Goal: Find specific fact: Find specific fact

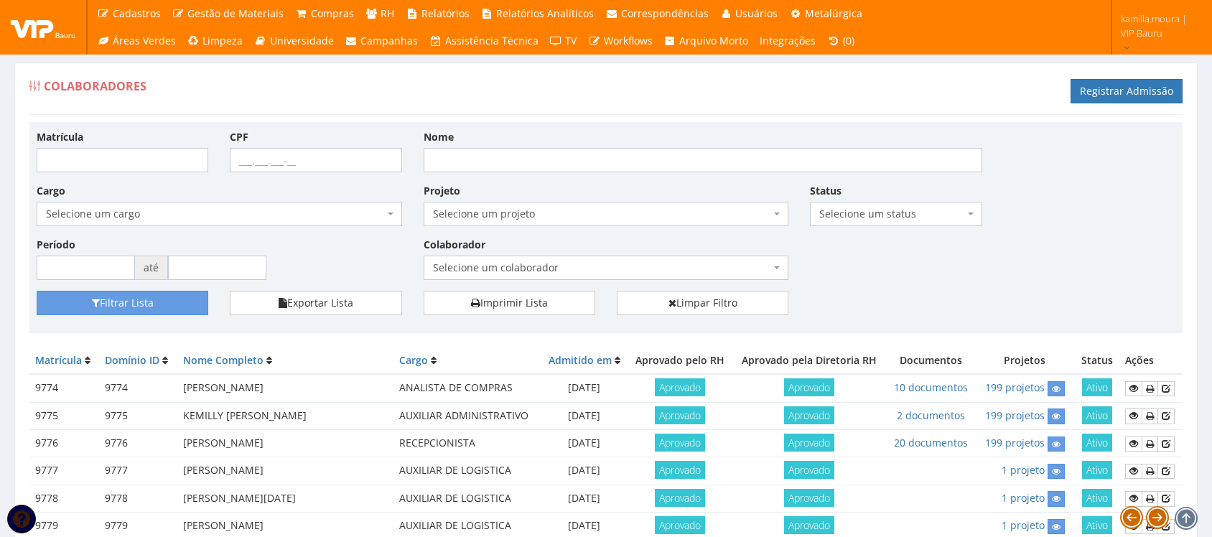
scroll to position [372, 0]
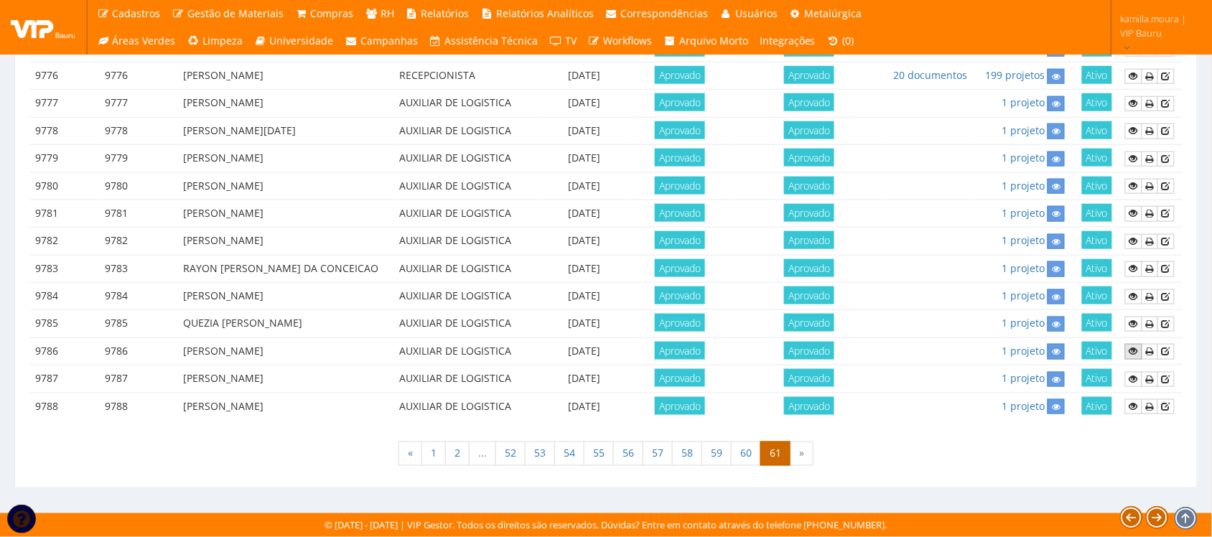
click at [1131, 350] on icon at bounding box center [1133, 351] width 9 height 10
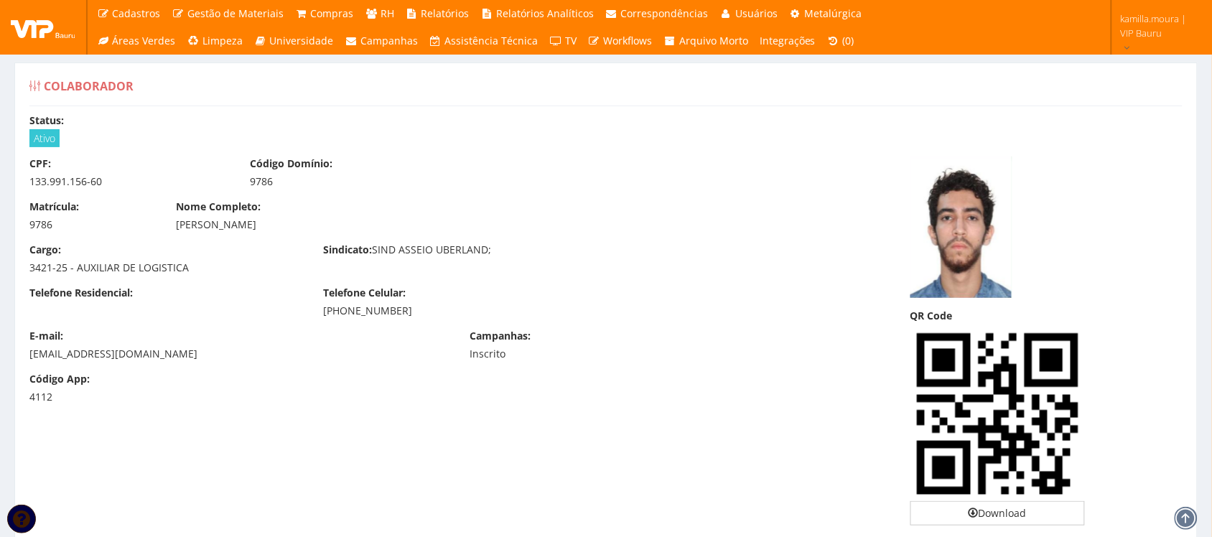
click at [253, 224] on div "[PERSON_NAME]" at bounding box center [460, 225] width 566 height 14
click at [253, 223] on div "[PERSON_NAME]" at bounding box center [460, 225] width 566 height 14
copy div "[PERSON_NAME]"
click at [79, 177] on div "133.991.156-60" at bounding box center [128, 181] width 199 height 14
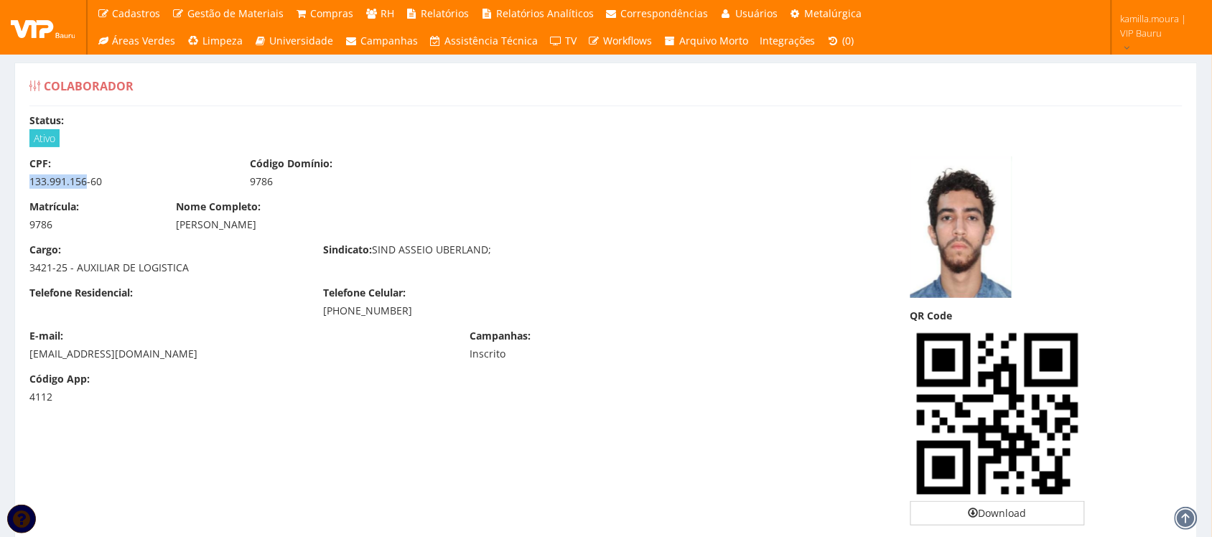
click at [79, 177] on div "133.991.156-60" at bounding box center [128, 181] width 199 height 14
copy div "133.991.156-60"
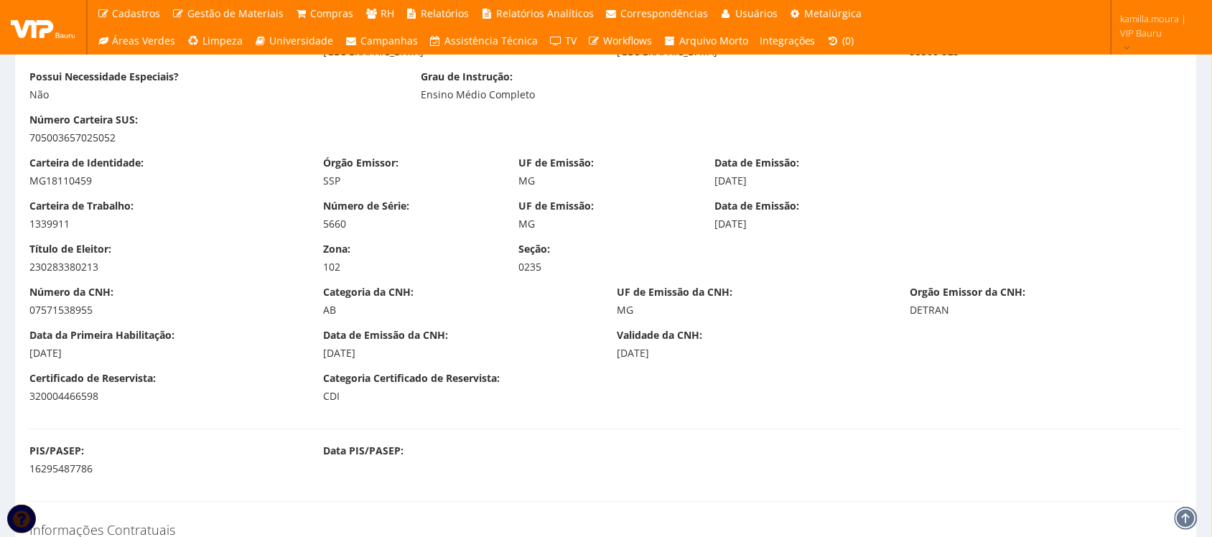
scroll to position [897, 0]
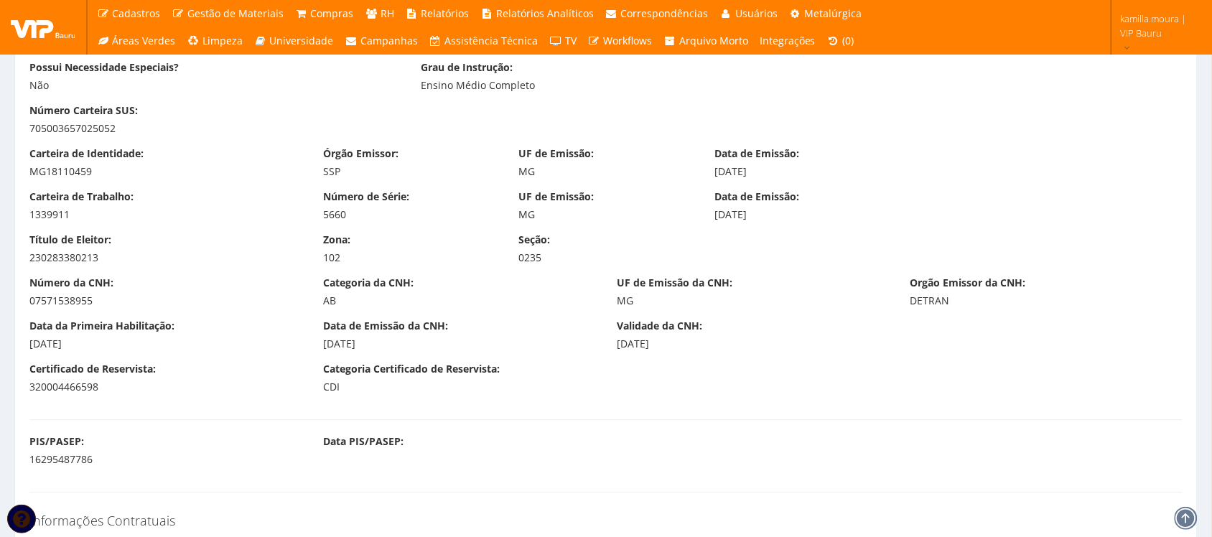
click at [58, 164] on div "Carteira de Identidade: MG18110459" at bounding box center [166, 162] width 294 height 32
click at [59, 173] on div "MG18110459" at bounding box center [165, 171] width 272 height 14
copy div "MG18110459"
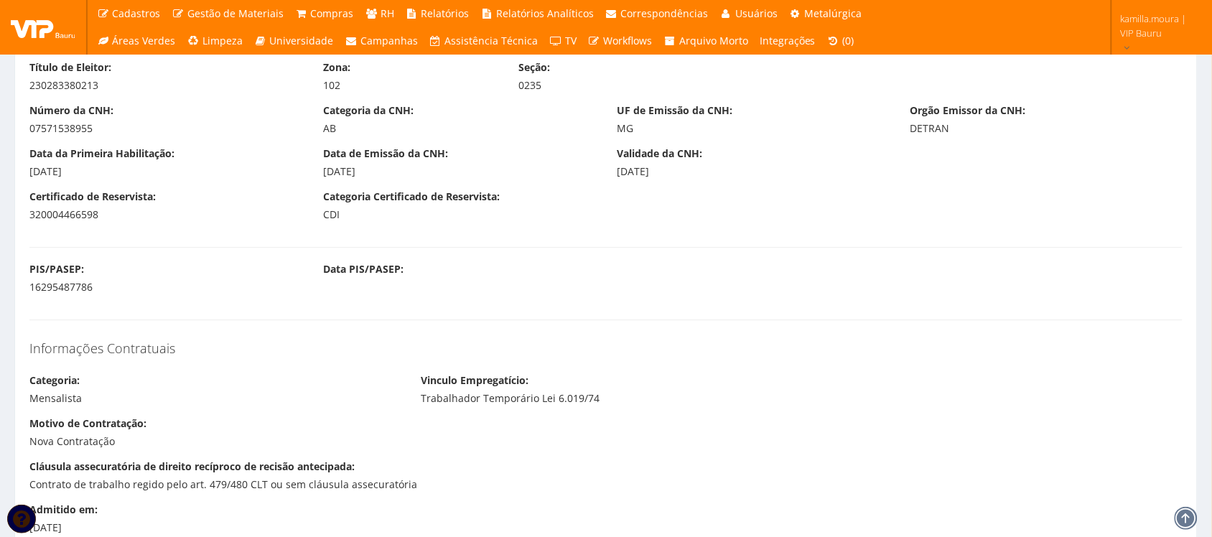
scroll to position [1077, 0]
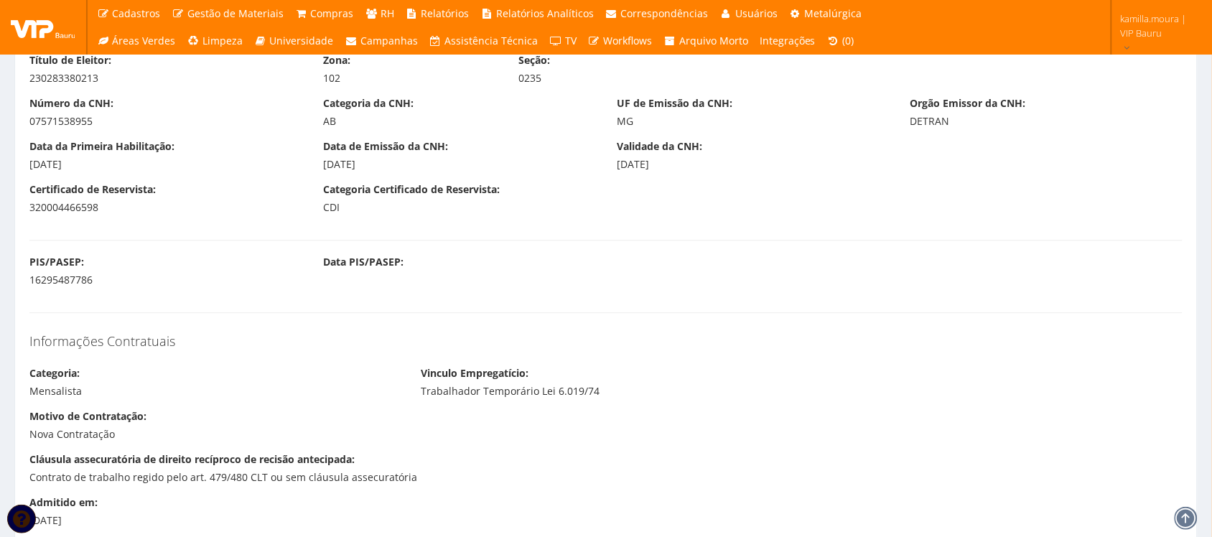
click at [68, 282] on div "16295487786" at bounding box center [165, 280] width 272 height 14
copy div "16295487786"
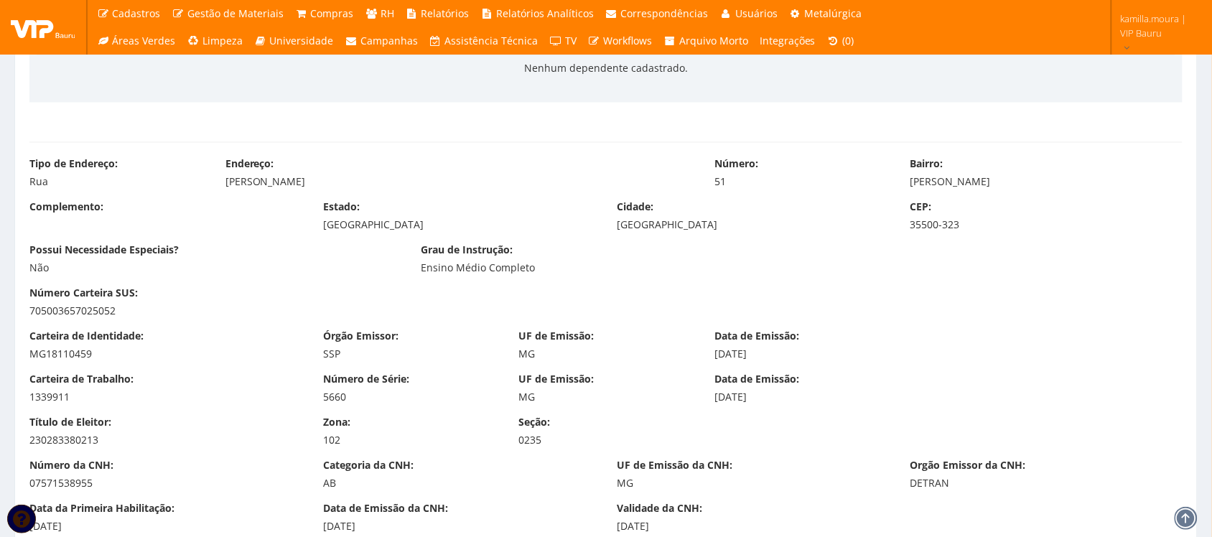
scroll to position [628, 0]
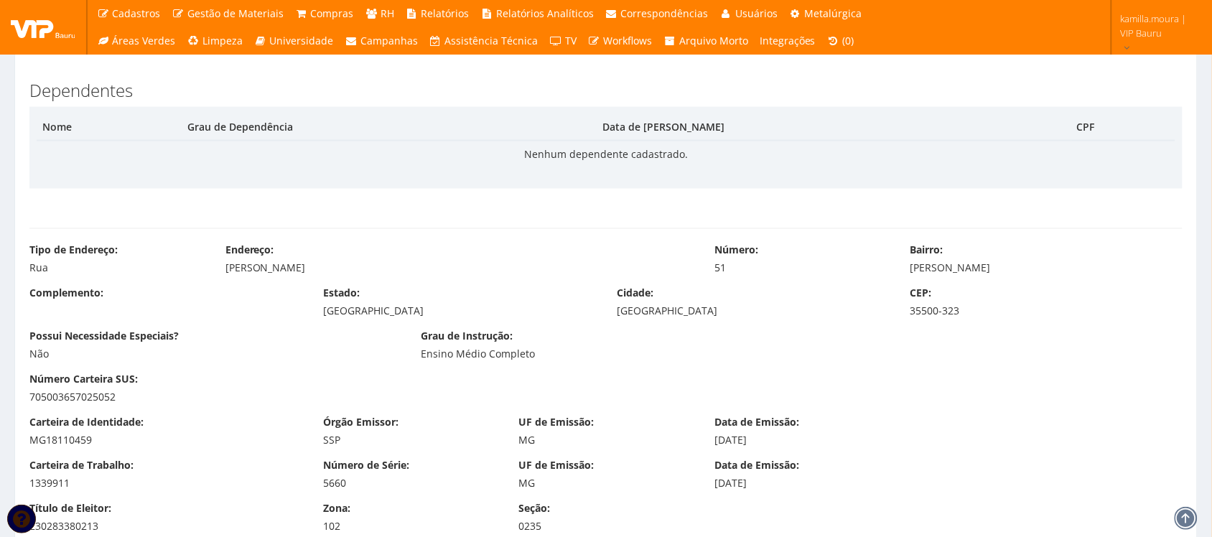
click at [937, 307] on div "35500-323" at bounding box center [1046, 311] width 272 height 14
copy div "35500-323"
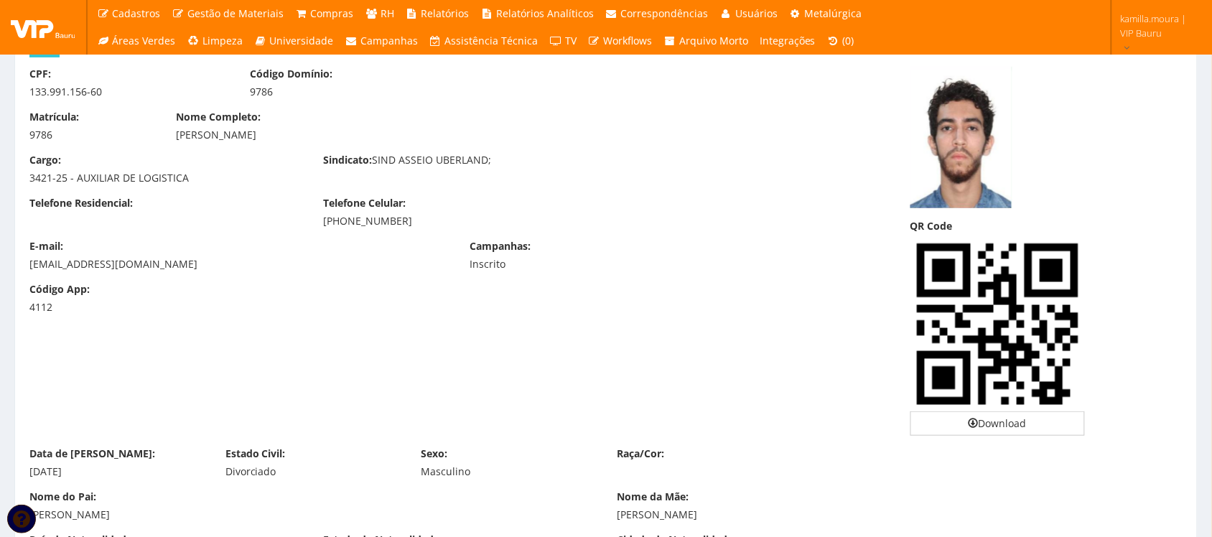
scroll to position [0, 0]
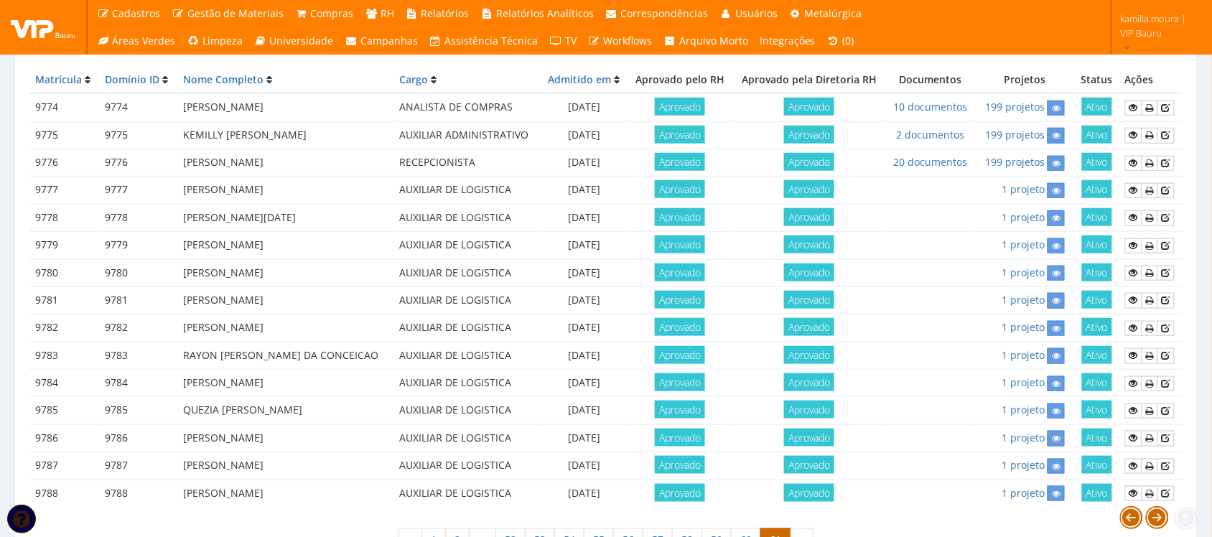
scroll to position [282, 0]
